Goal: Task Accomplishment & Management: Manage account settings

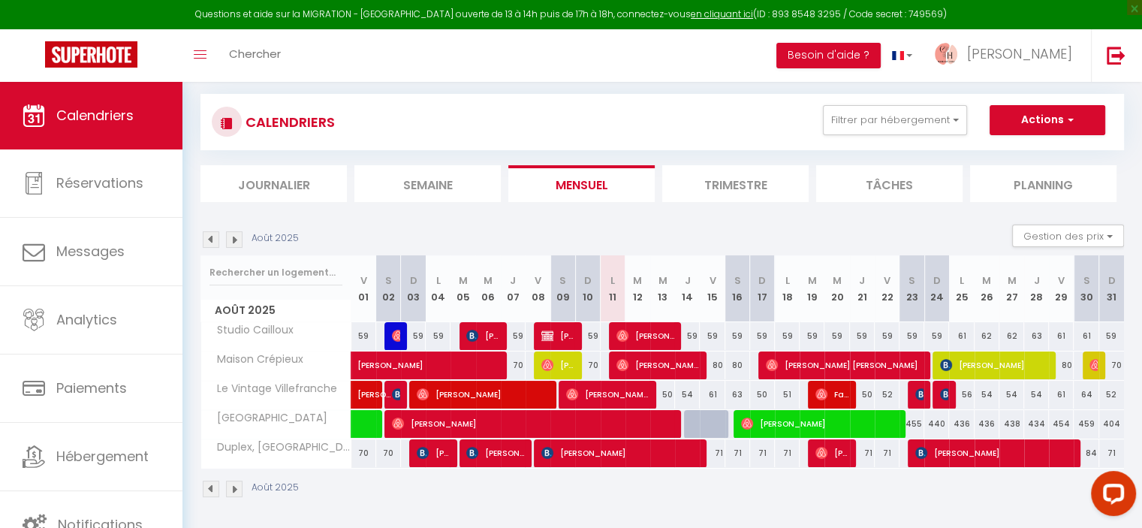
click at [835, 477] on div "Août 2025" at bounding box center [661, 490] width 923 height 44
click at [624, 335] on img at bounding box center [622, 336] width 12 height 12
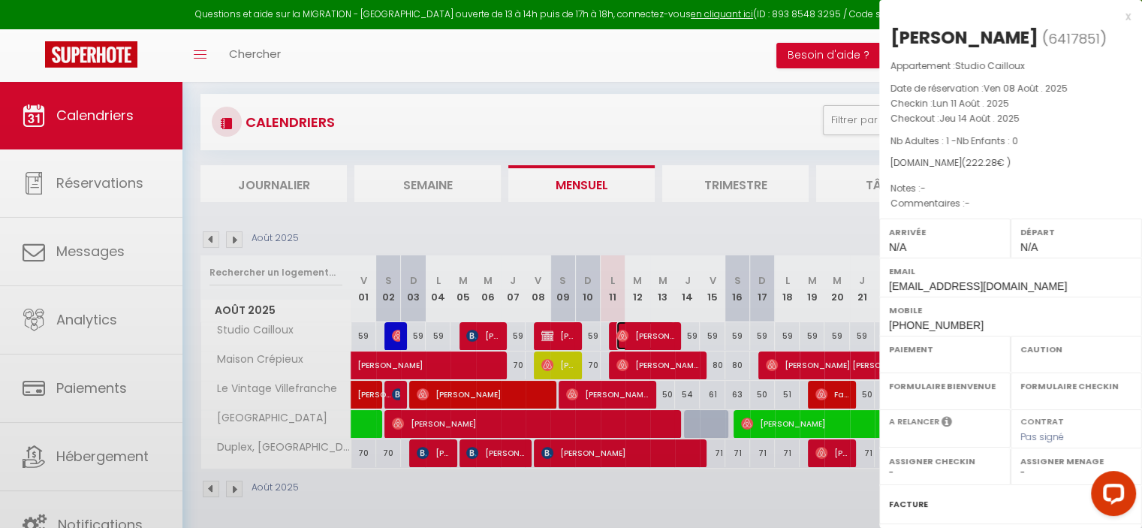
select select "OK"
select select "0"
select select "1"
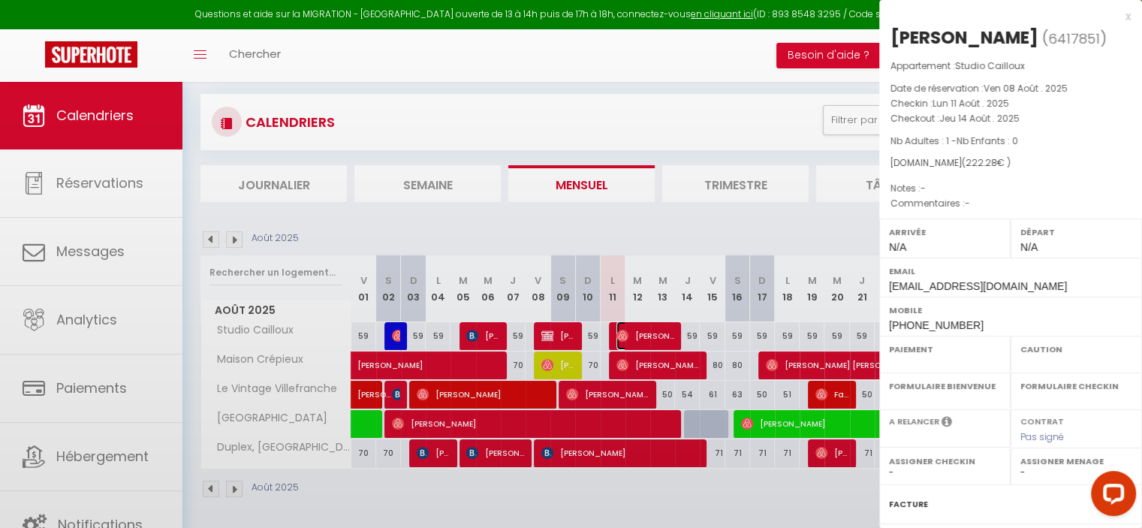
select select
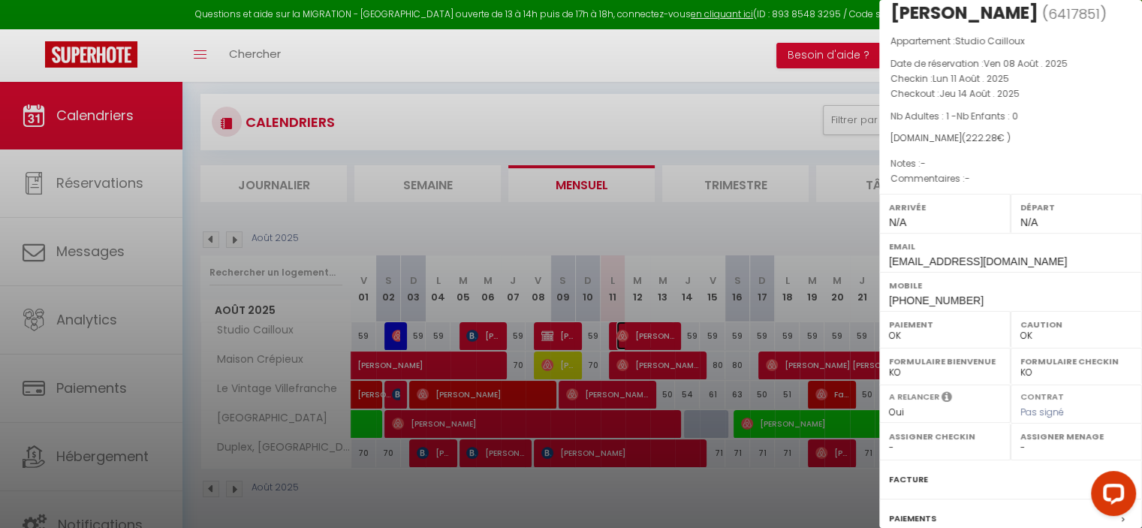
scroll to position [19, 0]
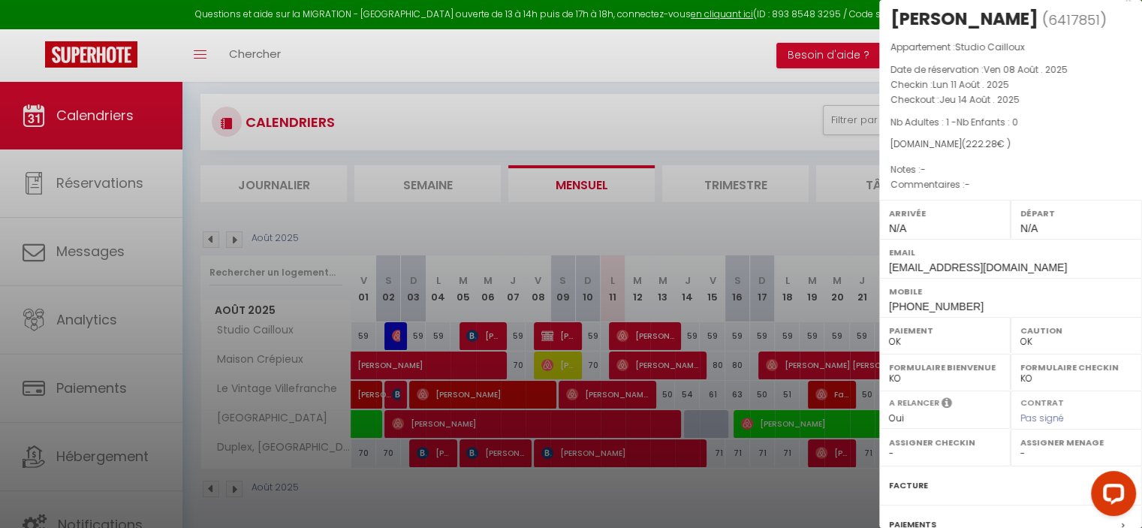
click at [629, 336] on div at bounding box center [571, 264] width 1142 height 528
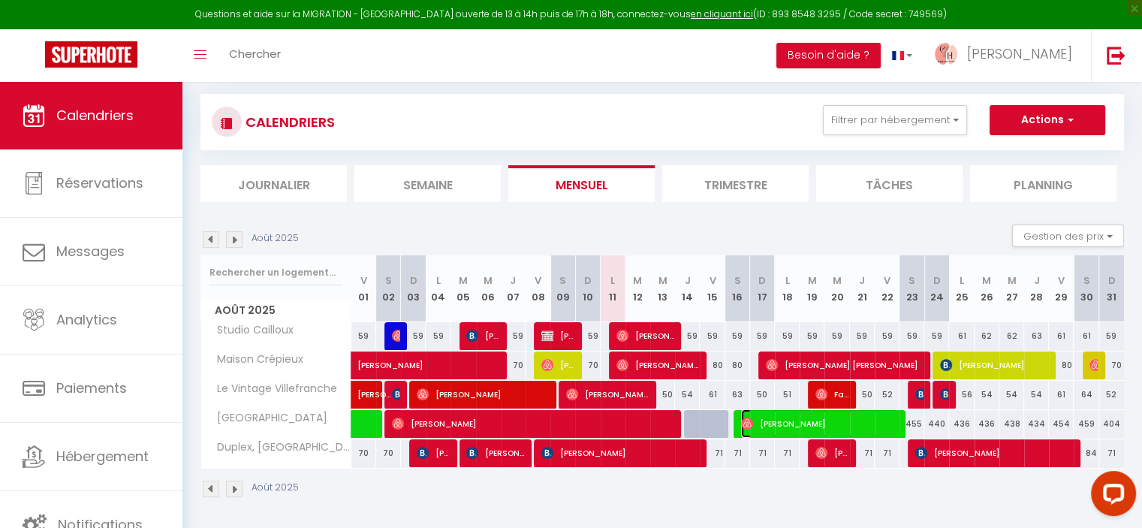
click at [748, 432] on span "[PERSON_NAME]" at bounding box center [819, 423] width 157 height 29
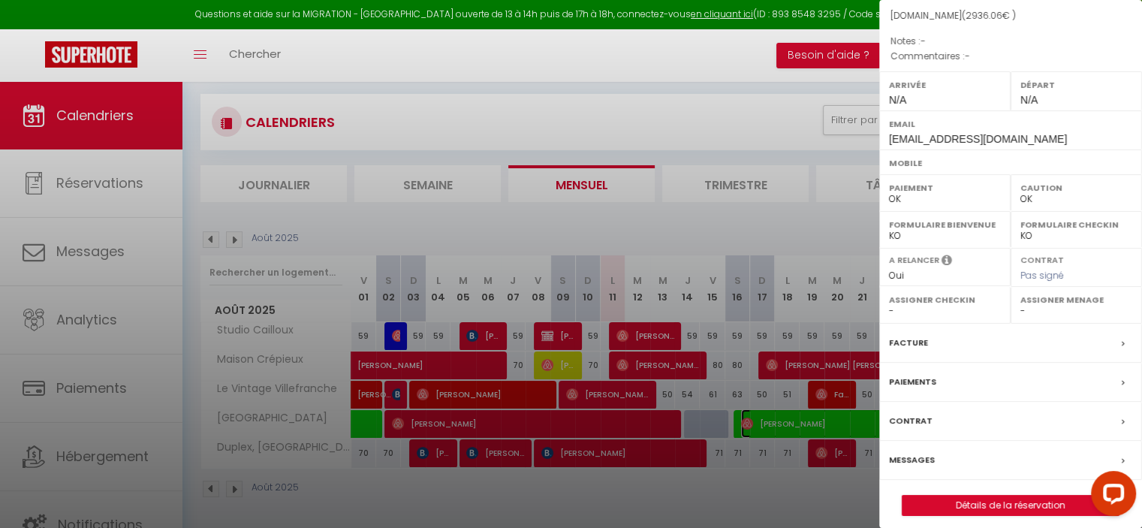
scroll to position [155, 0]
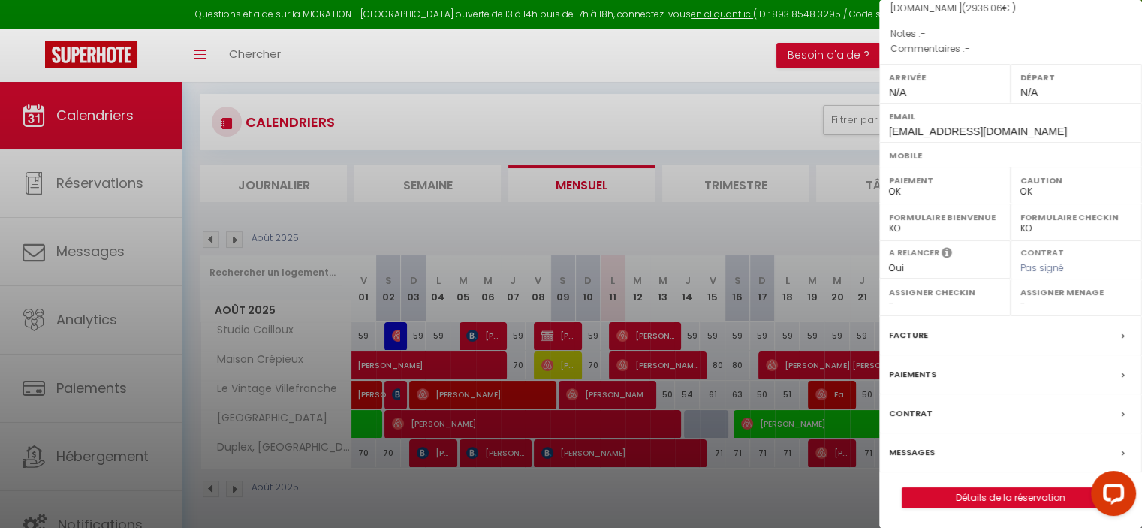
click at [908, 448] on label "Messages" at bounding box center [912, 452] width 46 height 16
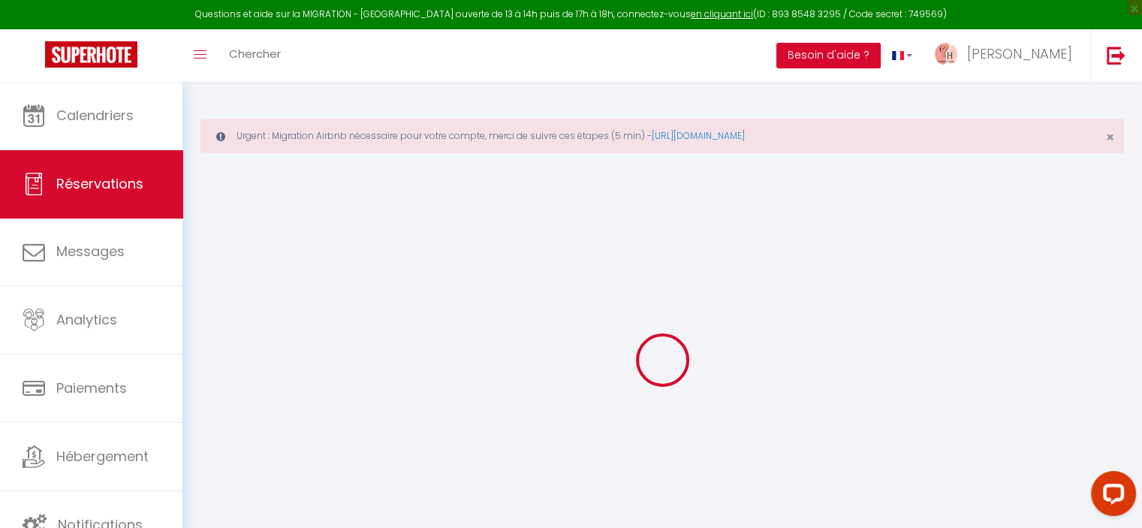
select select "not_cancelled"
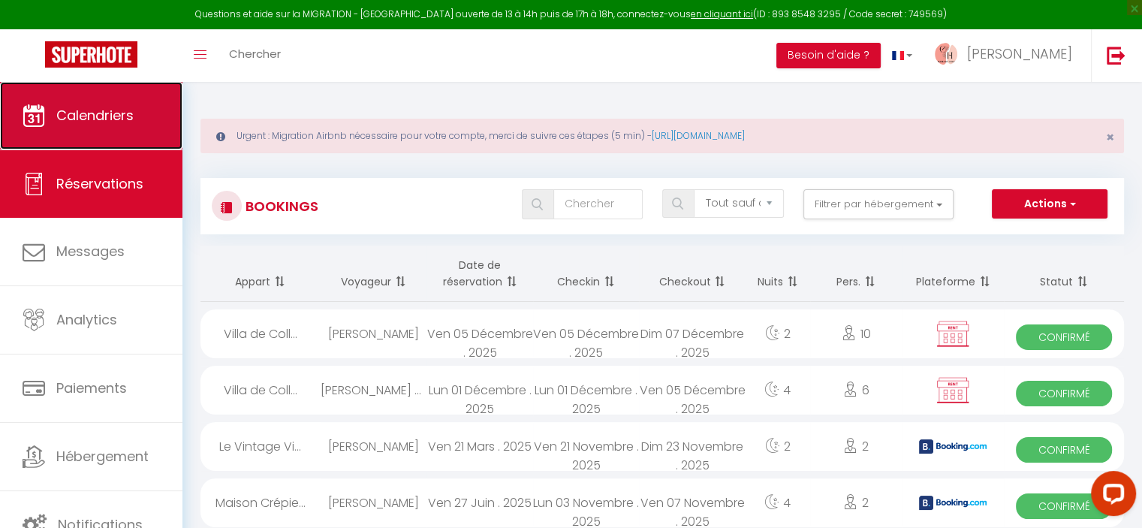
click at [87, 125] on link "Calendriers" at bounding box center [91, 116] width 182 height 68
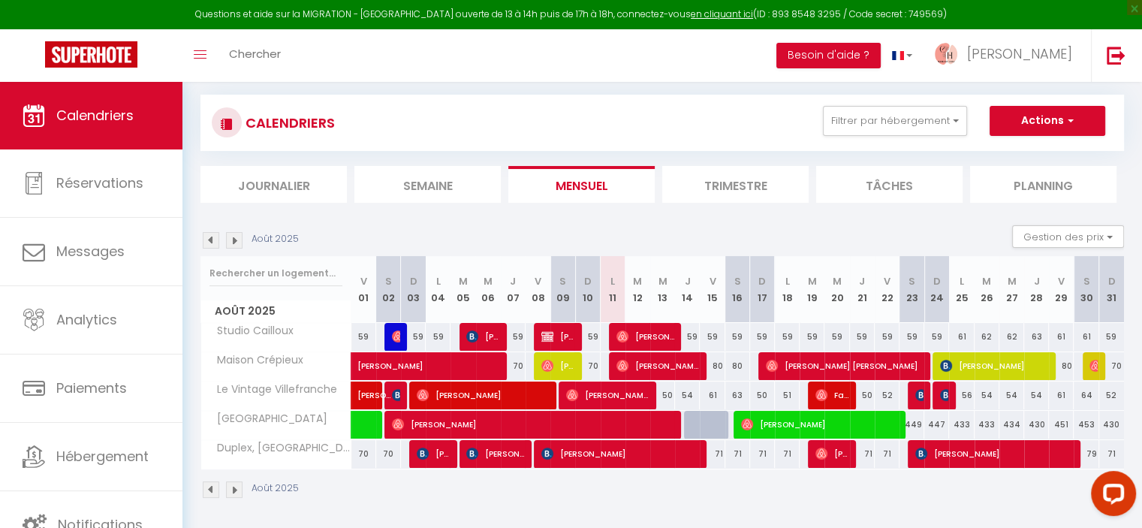
scroll to position [84, 0]
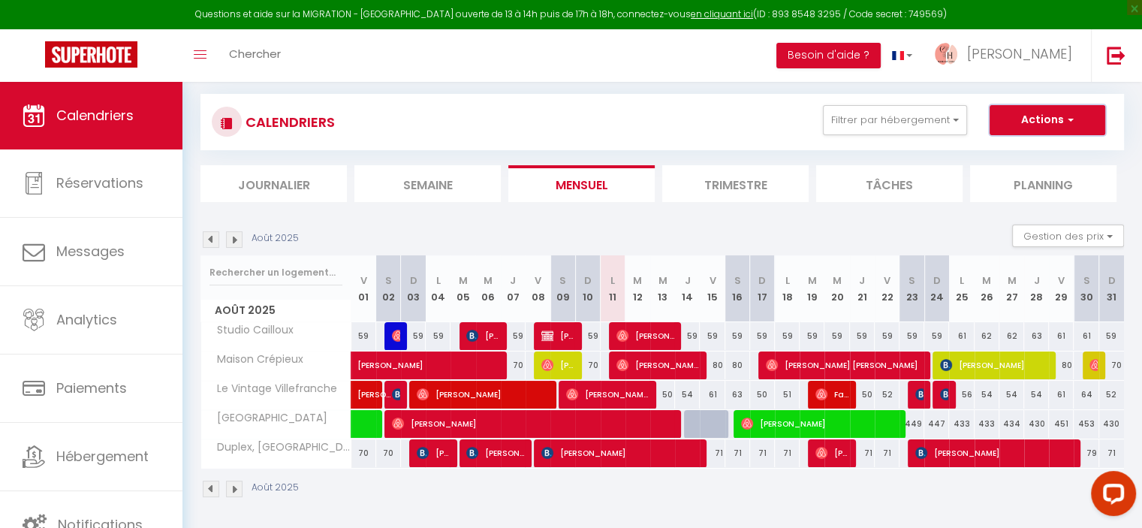
click at [1063, 121] on button "Actions" at bounding box center [1047, 120] width 116 height 30
click at [1062, 170] on link "Exporter les réservations" at bounding box center [1031, 177] width 131 height 23
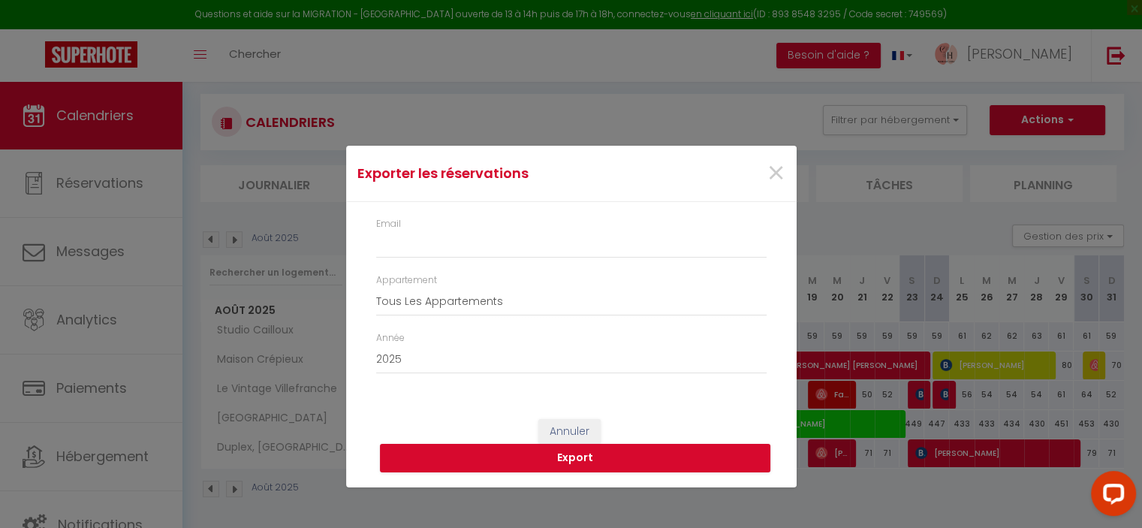
type input "[EMAIL_ADDRESS][DOMAIN_NAME]"
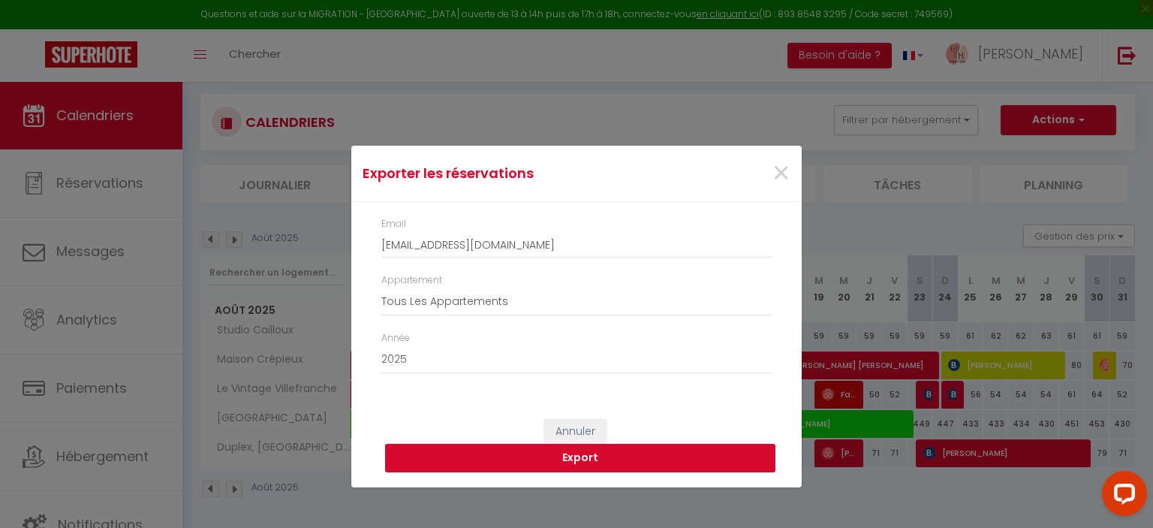
click at [588, 453] on button "Export" at bounding box center [580, 458] width 390 height 29
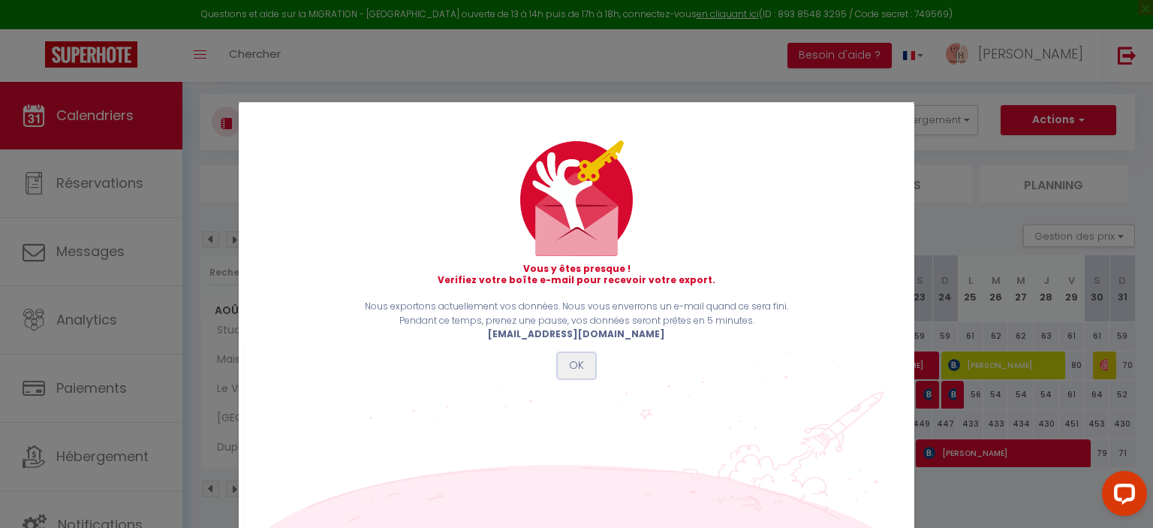
click at [569, 366] on button "OK" at bounding box center [577, 366] width 38 height 26
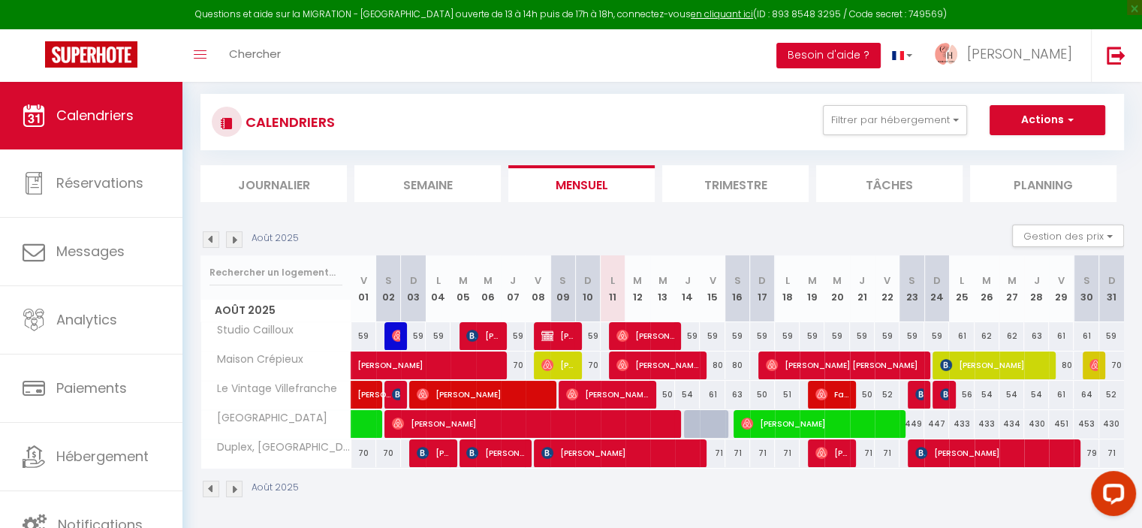
click at [880, 60] on button "Besoin d'aide ?" at bounding box center [828, 56] width 104 height 26
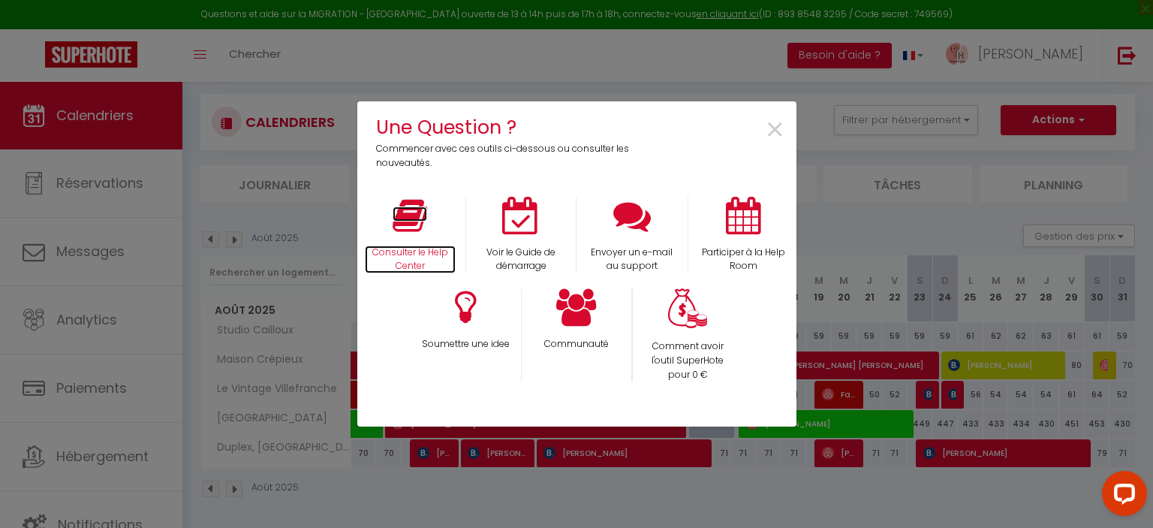
click at [411, 227] on icon at bounding box center [410, 216] width 35 height 38
click at [781, 137] on span "×" at bounding box center [775, 130] width 20 height 47
